Goal: Task Accomplishment & Management: Complete application form

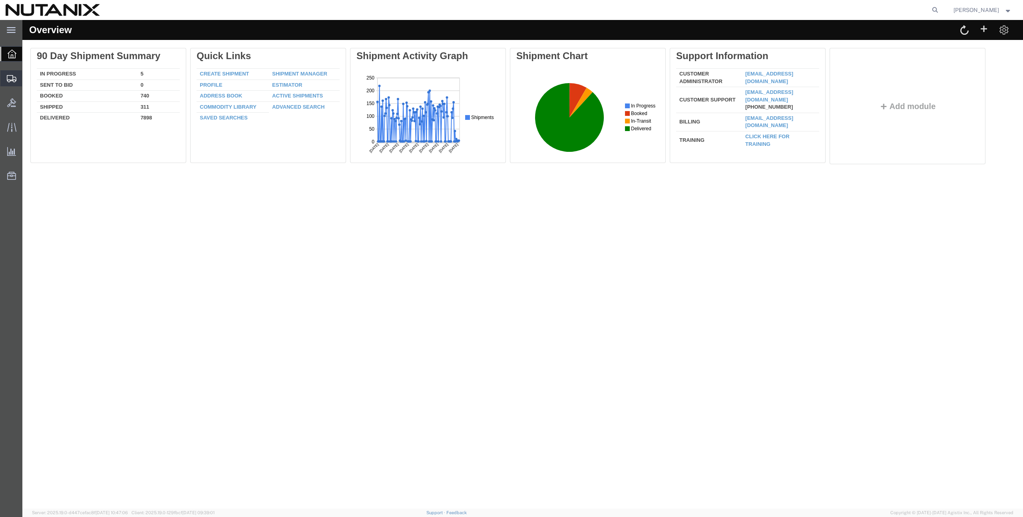
click at [0, 0] on span "Create from Template" at bounding box center [0, 0] width 0 height 0
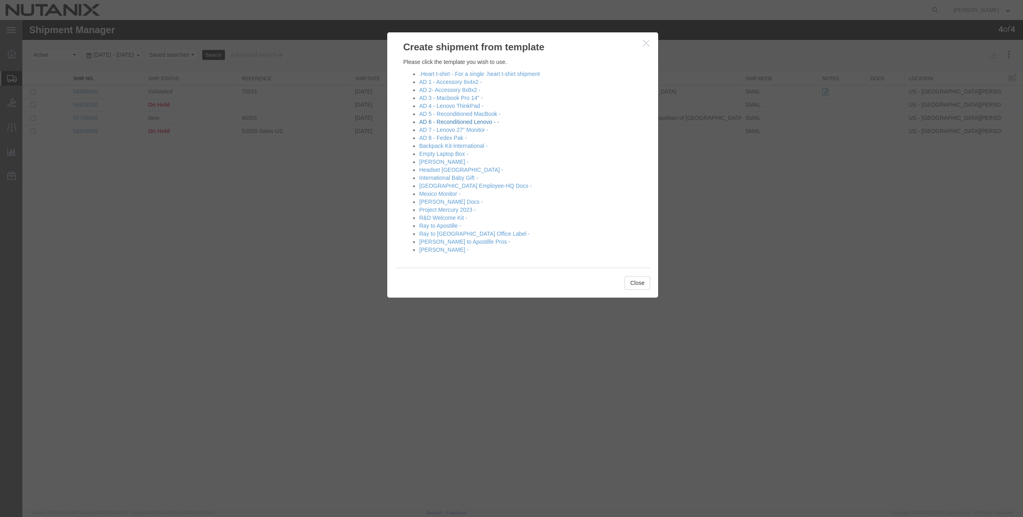
click at [463, 123] on link "AD 6 - Reconditioned Lenovo - -" at bounding box center [459, 122] width 80 height 6
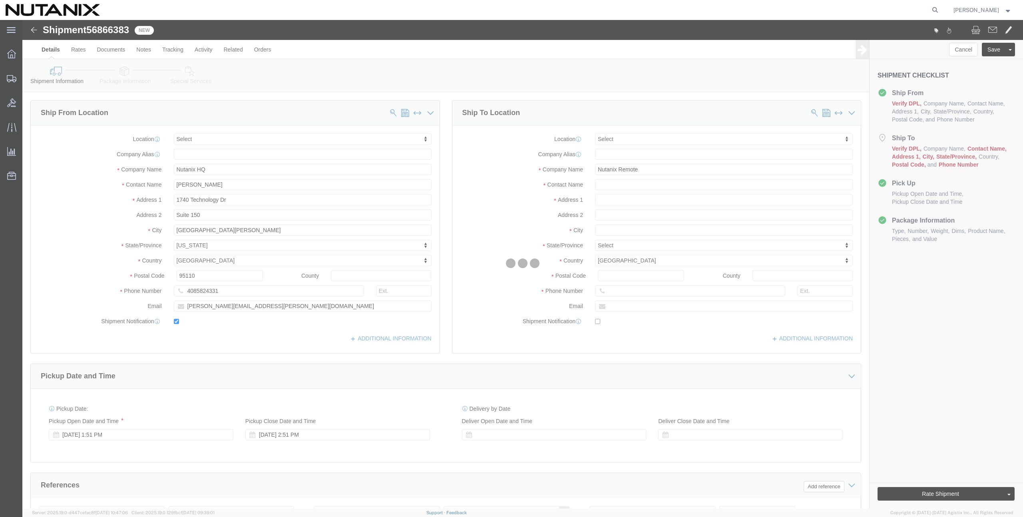
select select
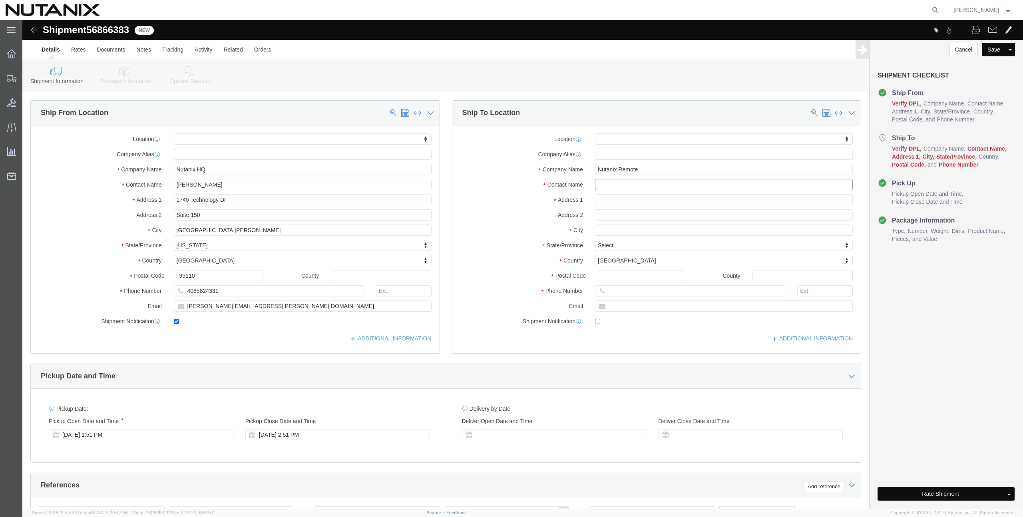
click input "text"
paste input "[PERSON_NAME]"
type input "[PERSON_NAME]"
click input "text"
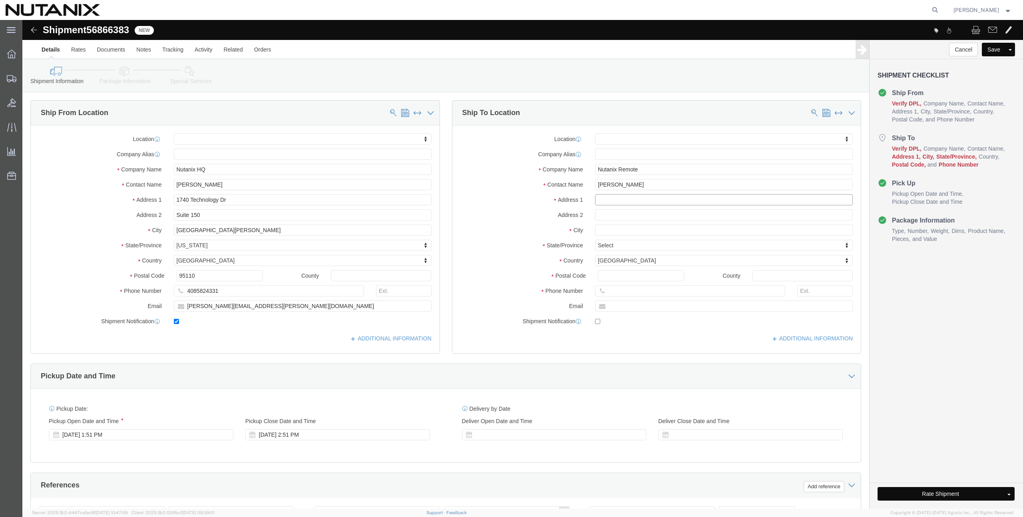
paste input "[STREET_ADDRESS]"
type input "[STREET_ADDRESS]"
select select
click input "text"
paste input "San [PERSON_NAME]"
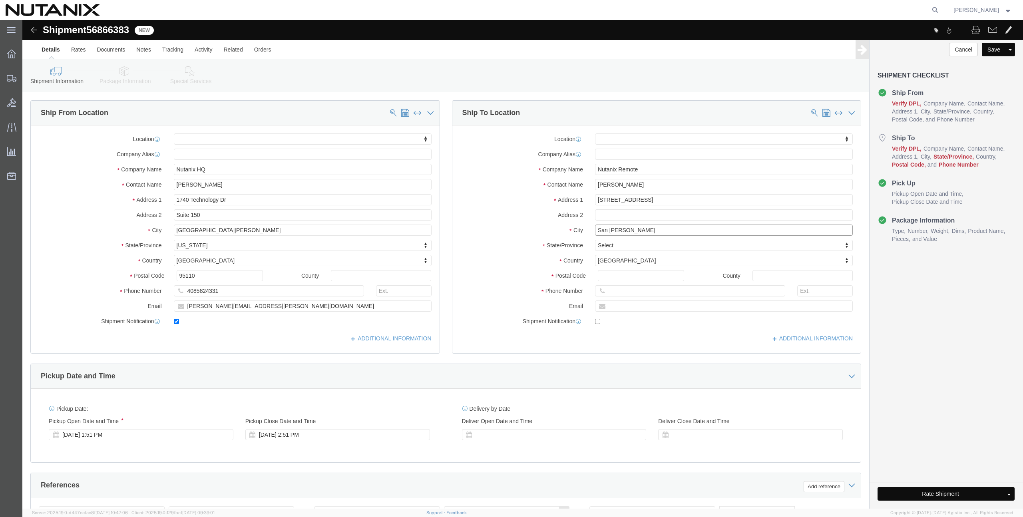
type input "San [PERSON_NAME]"
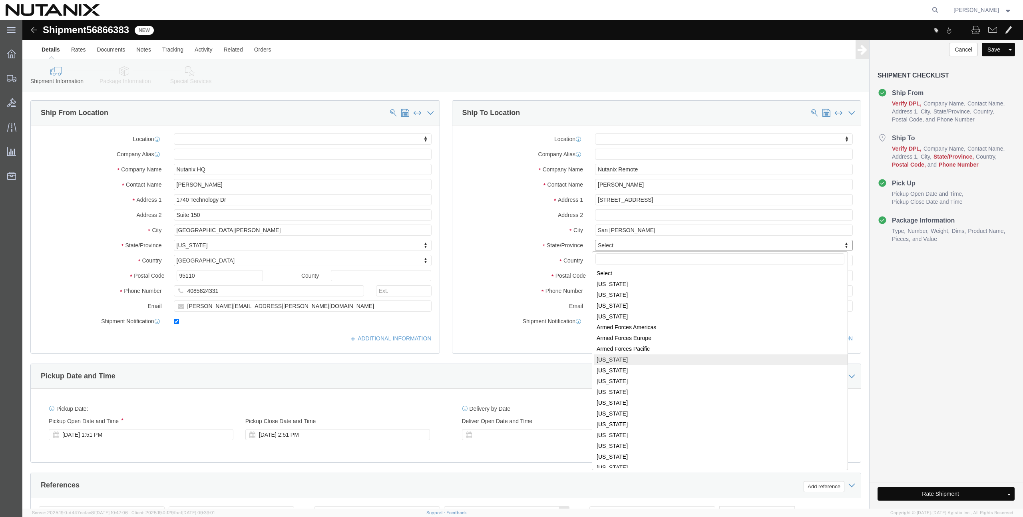
select select
select select "CA"
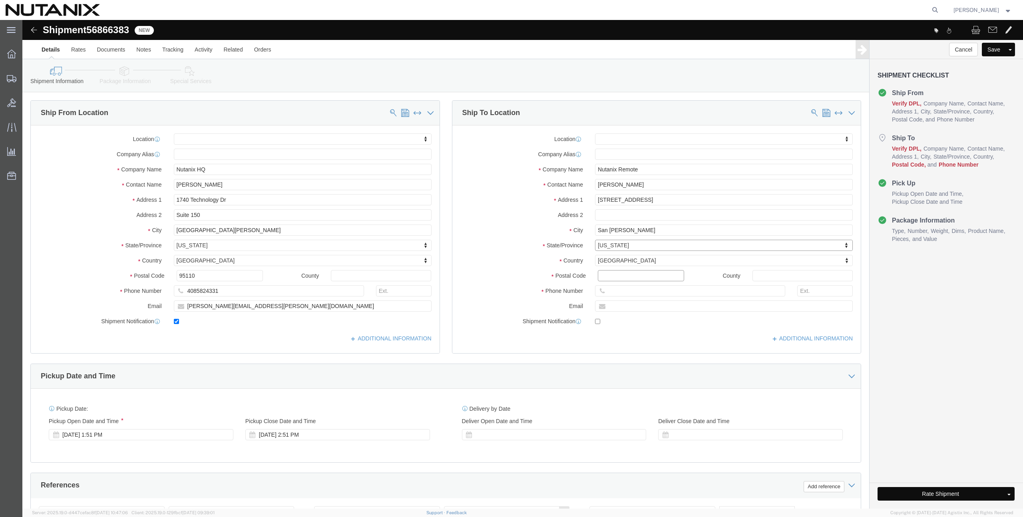
click input "Postal Code"
paste input "94582"
type input "94582"
select select
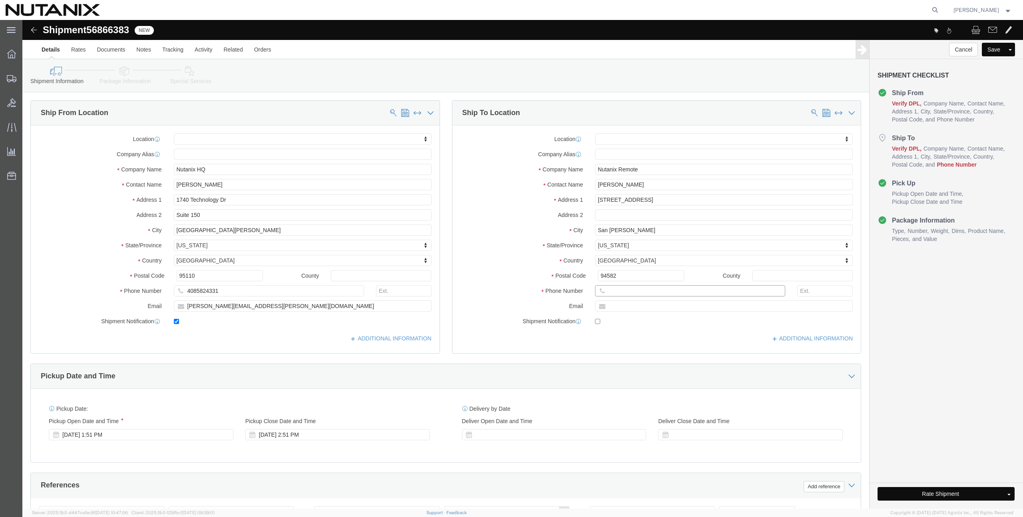
drag, startPoint x: 614, startPoint y: 273, endPoint x: 606, endPoint y: 287, distance: 16.5
click input "text"
paste input "[PERSON_NAME][EMAIL_ADDRESS][PERSON_NAME][DOMAIN_NAME]"
type input "[PERSON_NAME][EMAIL_ADDRESS][PERSON_NAME][DOMAIN_NAME]"
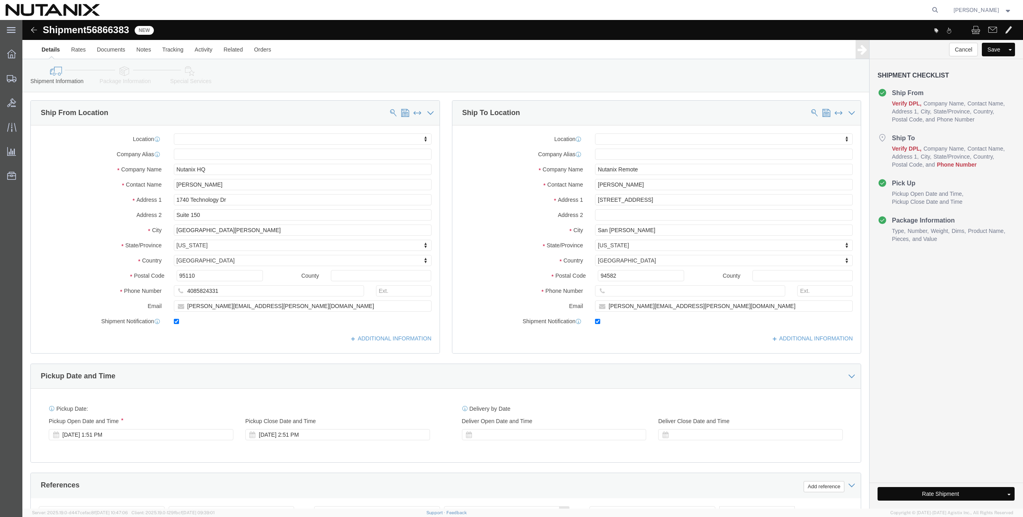
checkbox input "true"
click input "text"
paste input "[PHONE_NUMBER]"
type input "[PHONE_NUMBER]"
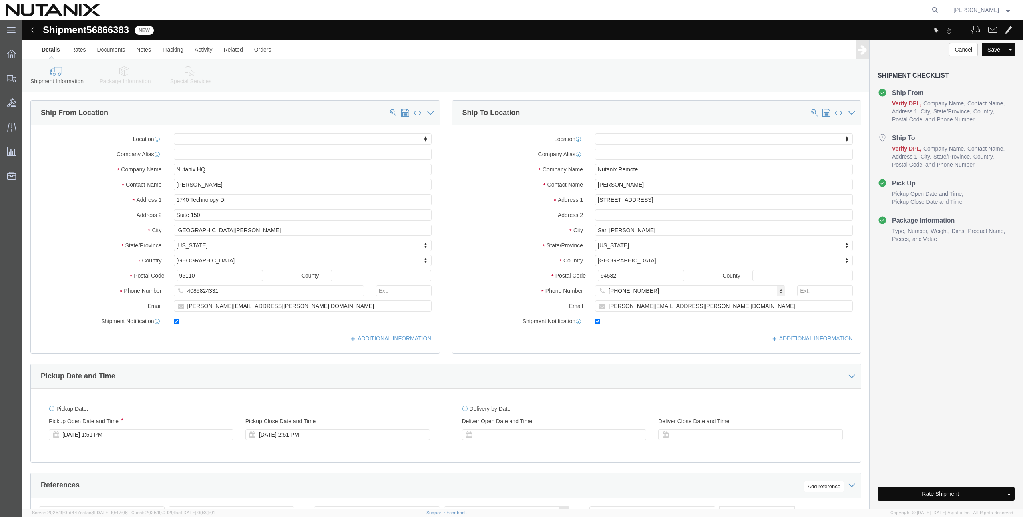
drag, startPoint x: 877, startPoint y: 300, endPoint x: 859, endPoint y: 295, distance: 18.6
click div "Cancel Save Assign To Clone Shipment Save As Template Shipment Checklist Ship F…"
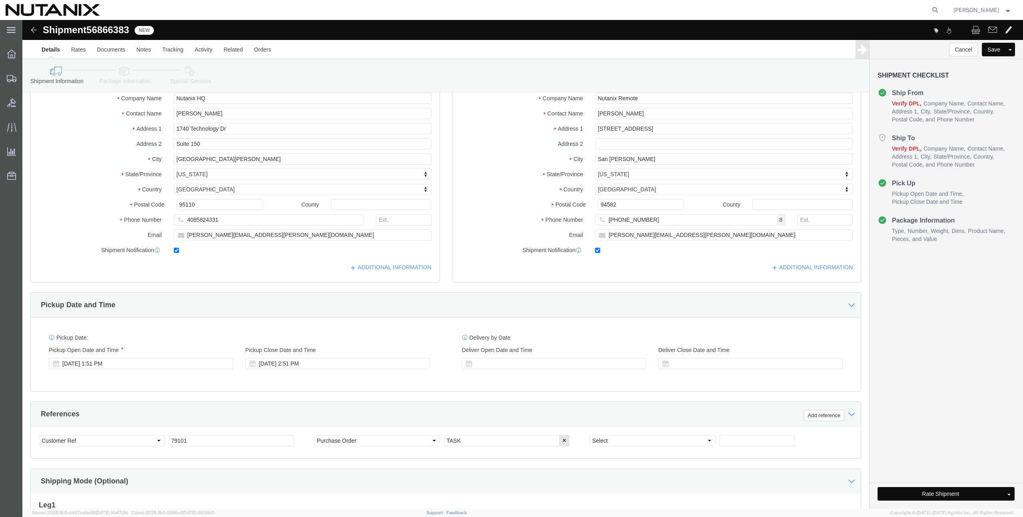
scroll to position [104, 0]
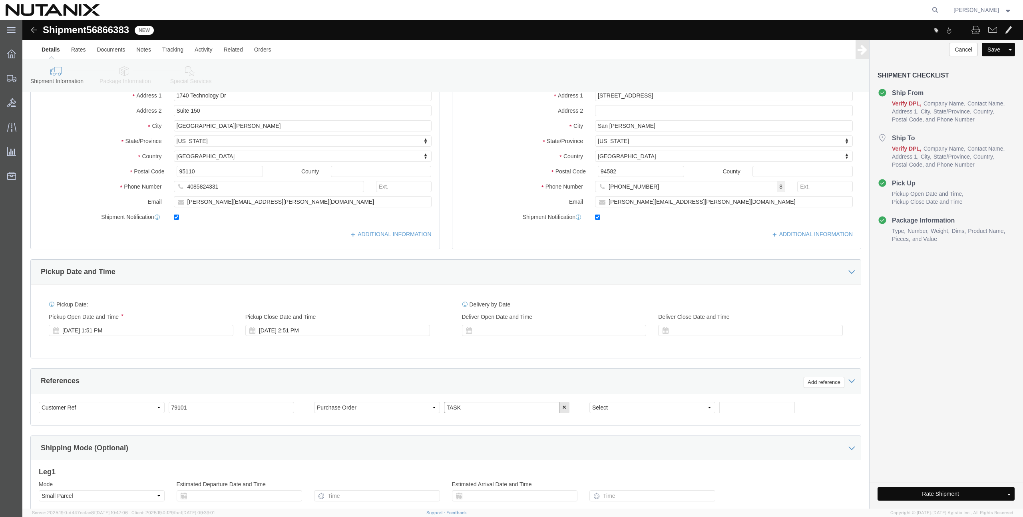
drag, startPoint x: 423, startPoint y: 384, endPoint x: 399, endPoint y: 376, distance: 25.1
click div "Select Account Type Activity ID Airline Appointment Number ASN Batch Request # …"
paste input "0441265"
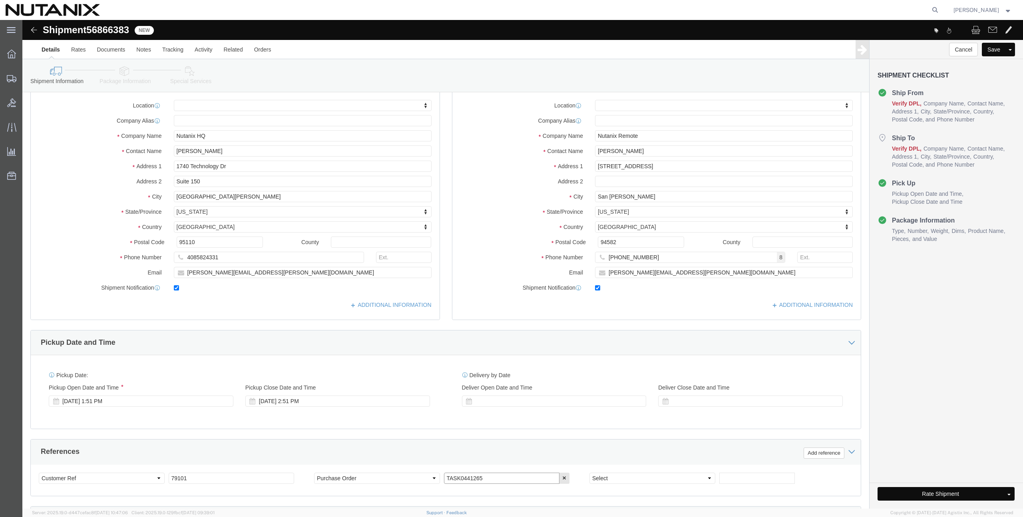
scroll to position [197, 0]
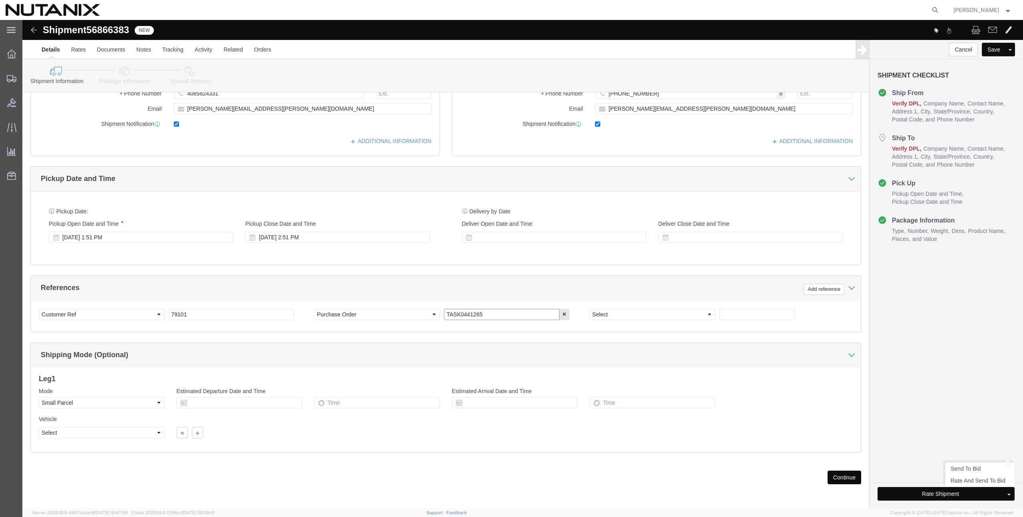
type input "TASK0441265"
click button "Rate Shipment"
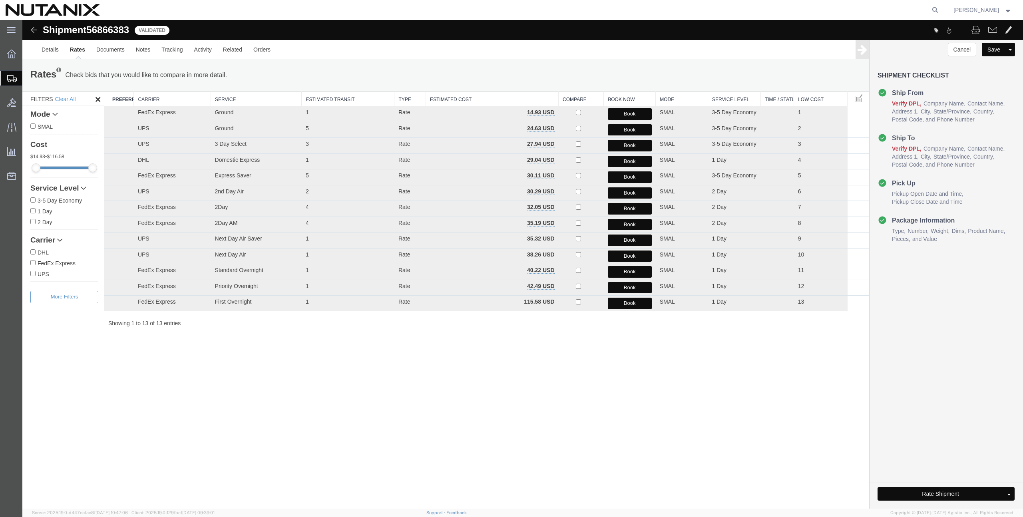
drag, startPoint x: 629, startPoint y: 287, endPoint x: 649, endPoint y: 368, distance: 83.2
click at [650, 368] on div "Shipment 56866383 13 of 13 Validated Details Rates Documents Notes Tracking Act…" at bounding box center [522, 264] width 1000 height 489
click at [650, 367] on div "Shipment 56866383 13 of 13 Validated Details Rates Documents Notes Tracking Act…" at bounding box center [522, 264] width 1000 height 489
click at [636, 286] on button "Book" at bounding box center [630, 288] width 44 height 12
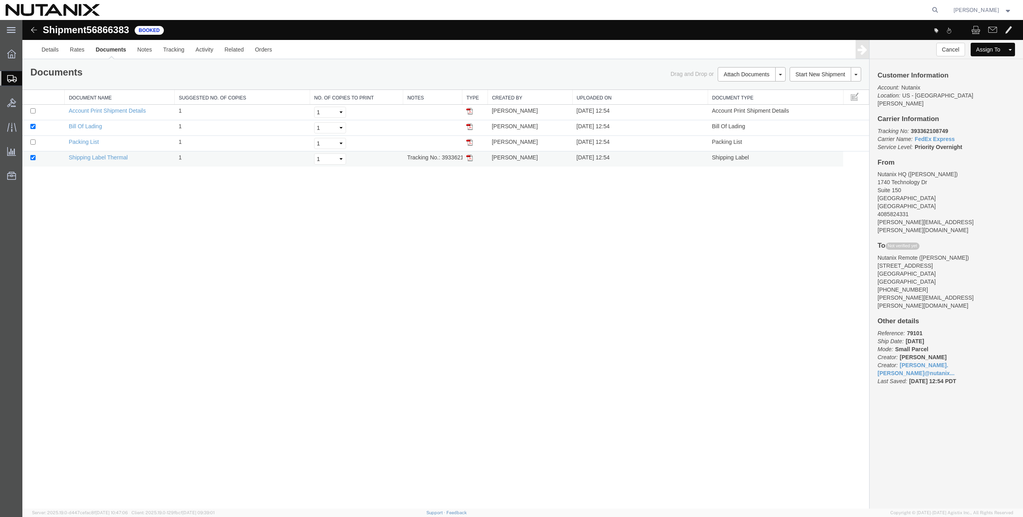
click at [459, 155] on td "Tracking No.: 393362108749" at bounding box center [432, 159] width 59 height 16
click at [454, 159] on td "Tracking No.: 393362108749" at bounding box center [432, 159] width 59 height 16
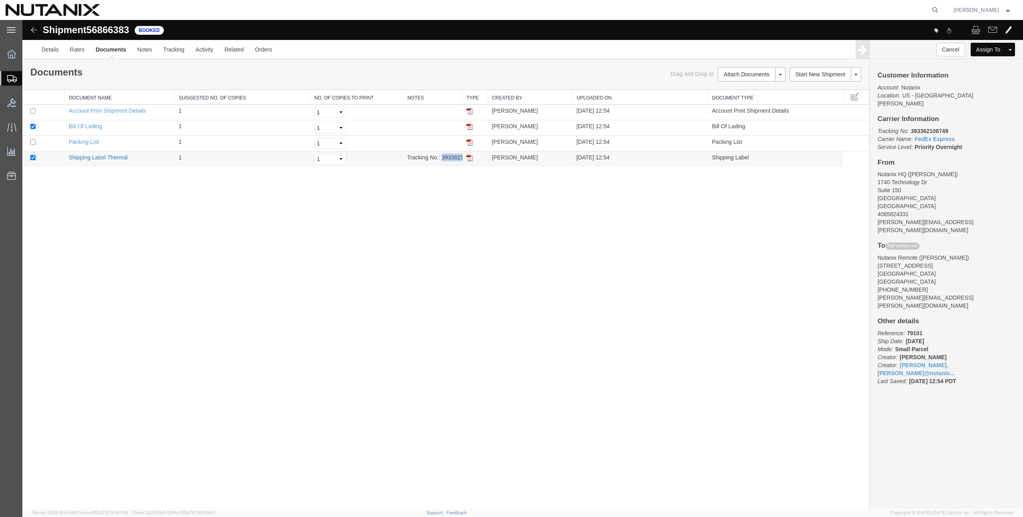
click at [80, 159] on link "Shipping Label Thermal" at bounding box center [98, 157] width 59 height 6
